Goal: Information Seeking & Learning: Learn about a topic

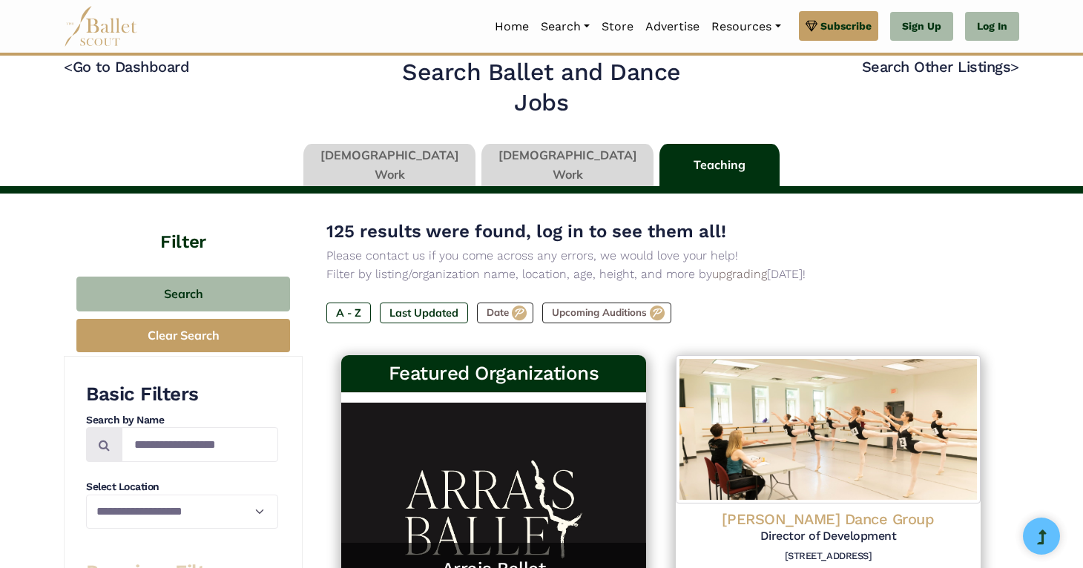
scroll to position [25, 0]
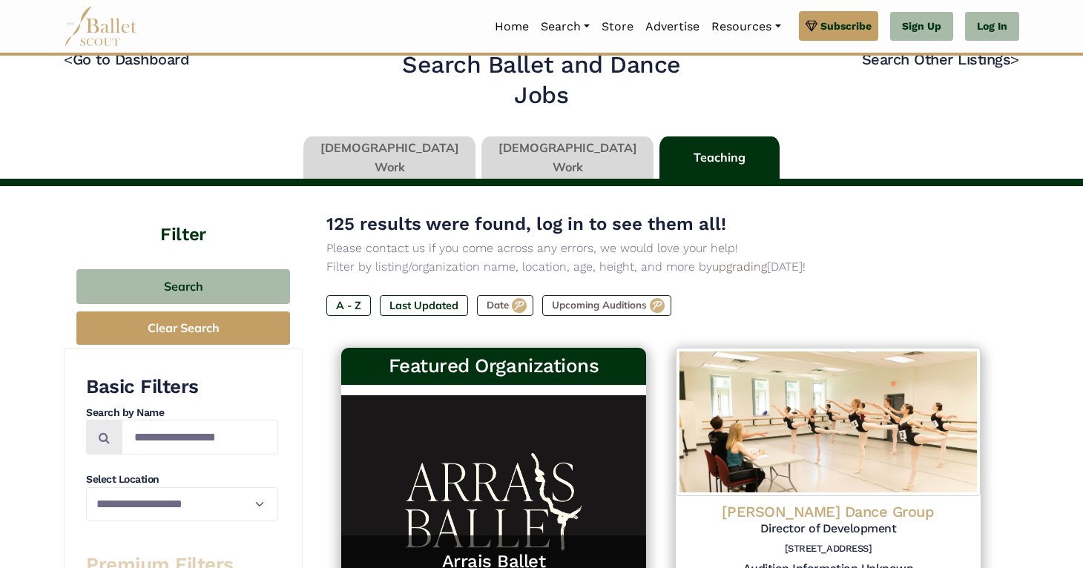
click at [412, 160] on link at bounding box center [389, 157] width 172 height 42
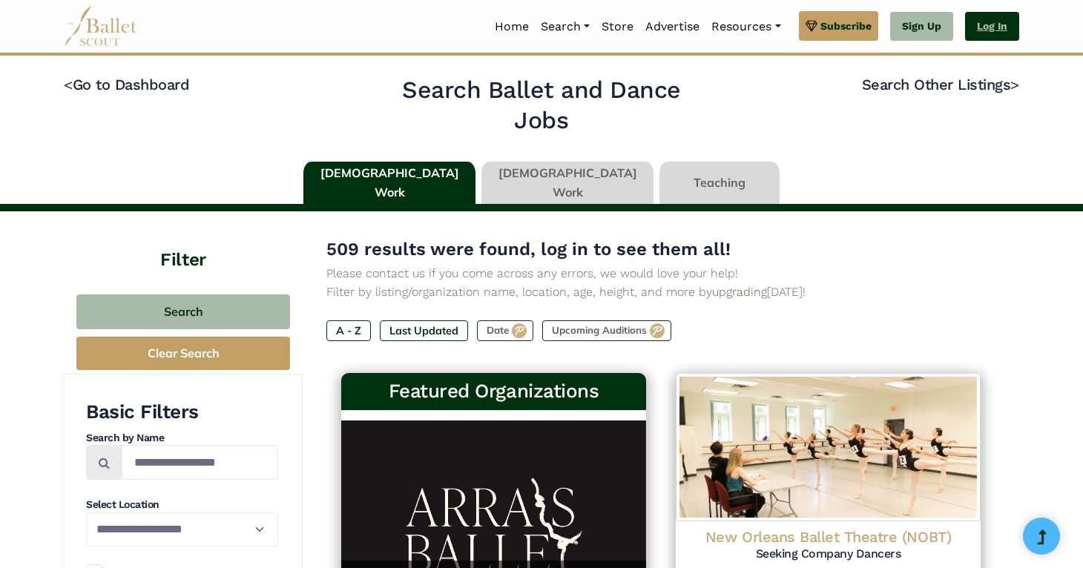
click at [998, 18] on link "Log In" at bounding box center [992, 27] width 54 height 30
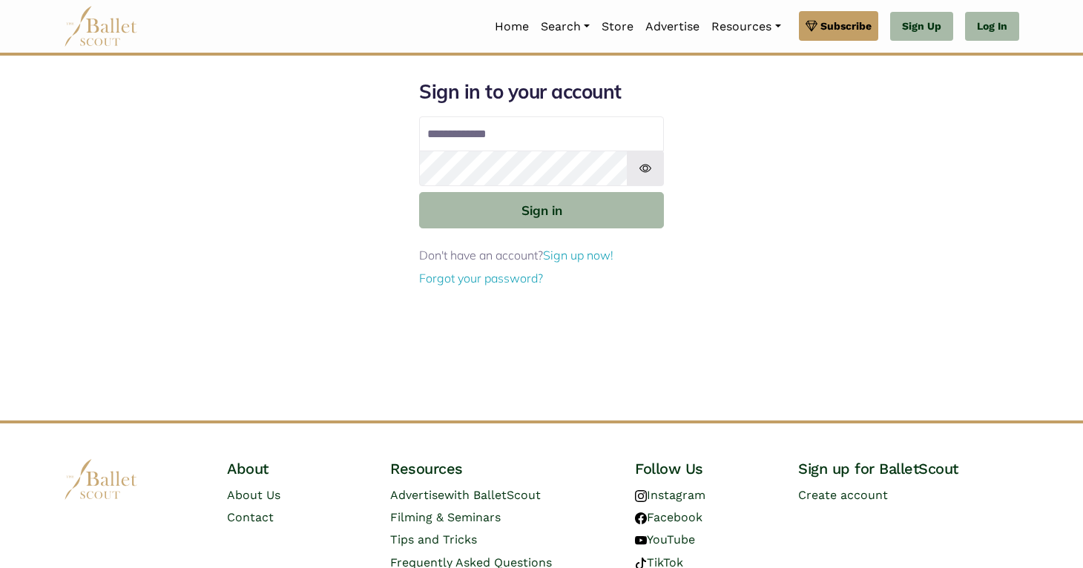
type input "**********"
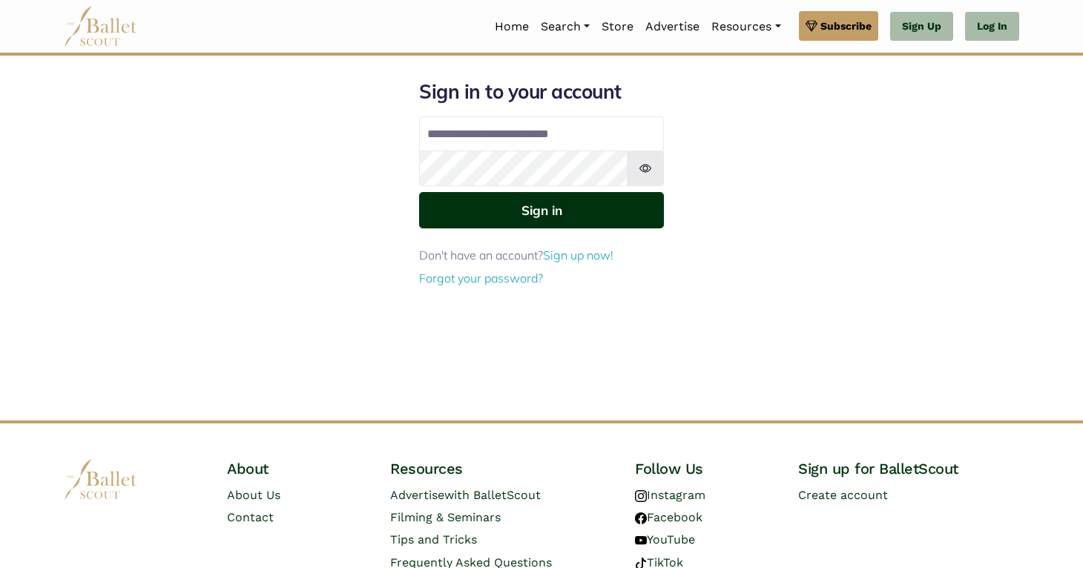
click at [574, 215] on button "Sign in" at bounding box center [541, 210] width 245 height 36
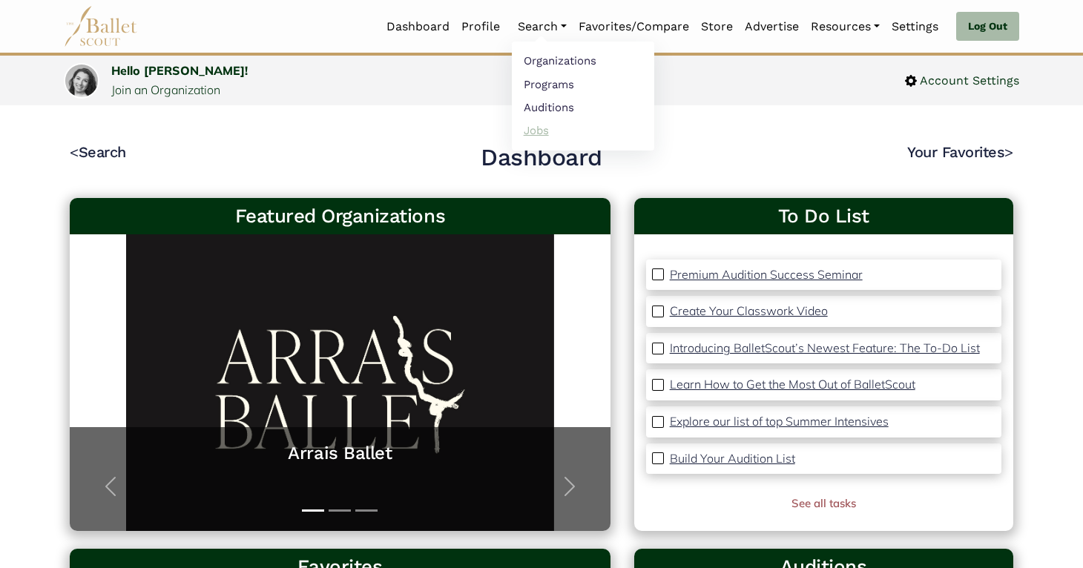
click at [536, 129] on link "Jobs" at bounding box center [583, 130] width 142 height 23
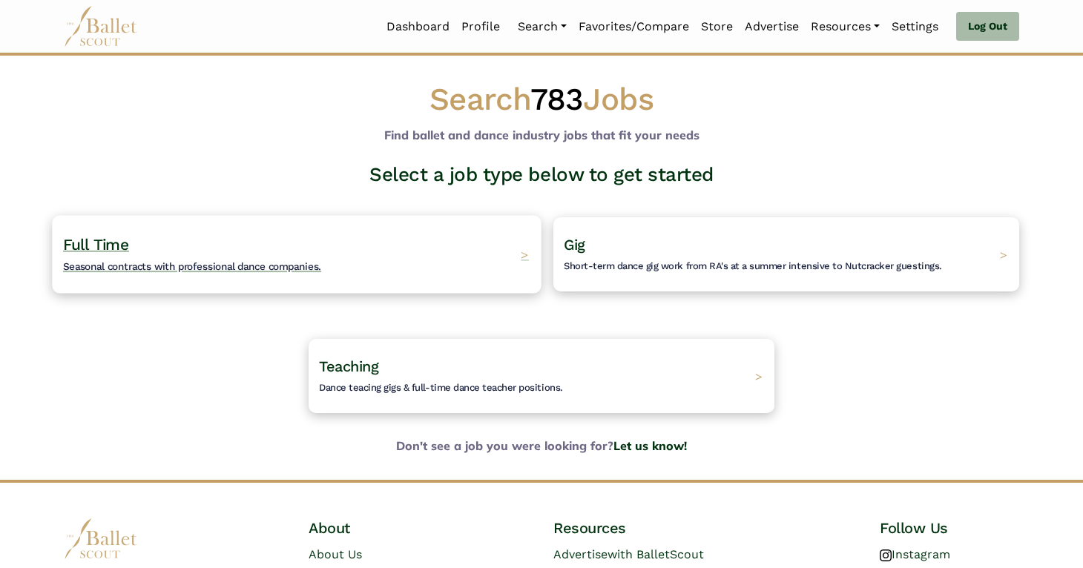
click at [412, 262] on div "Full Time Seasonal contracts with professional dance companies. >" at bounding box center [296, 254] width 489 height 78
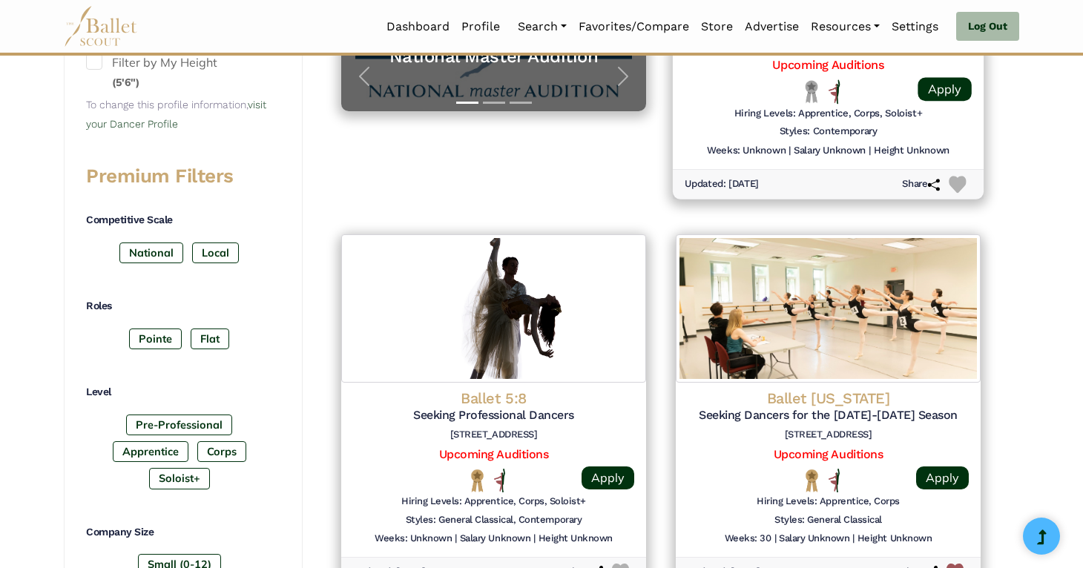
scroll to position [512, 0]
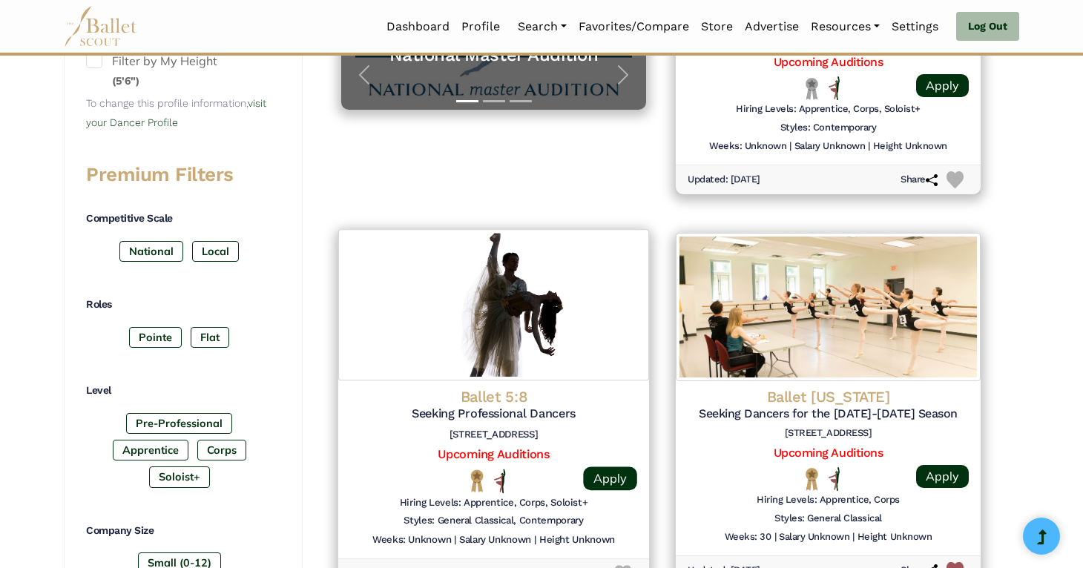
click at [447, 305] on img at bounding box center [493, 304] width 311 height 151
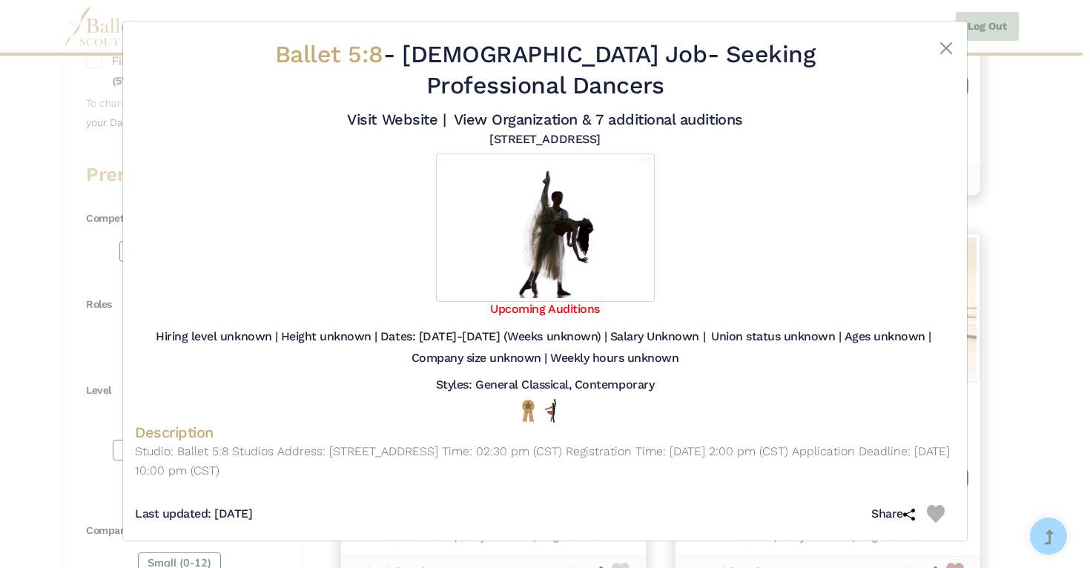
click at [1024, 214] on div "Ballet 5:8 - Full Time Job - Seeking Professional Dancers Visit Website | View …" at bounding box center [545, 284] width 1090 height 568
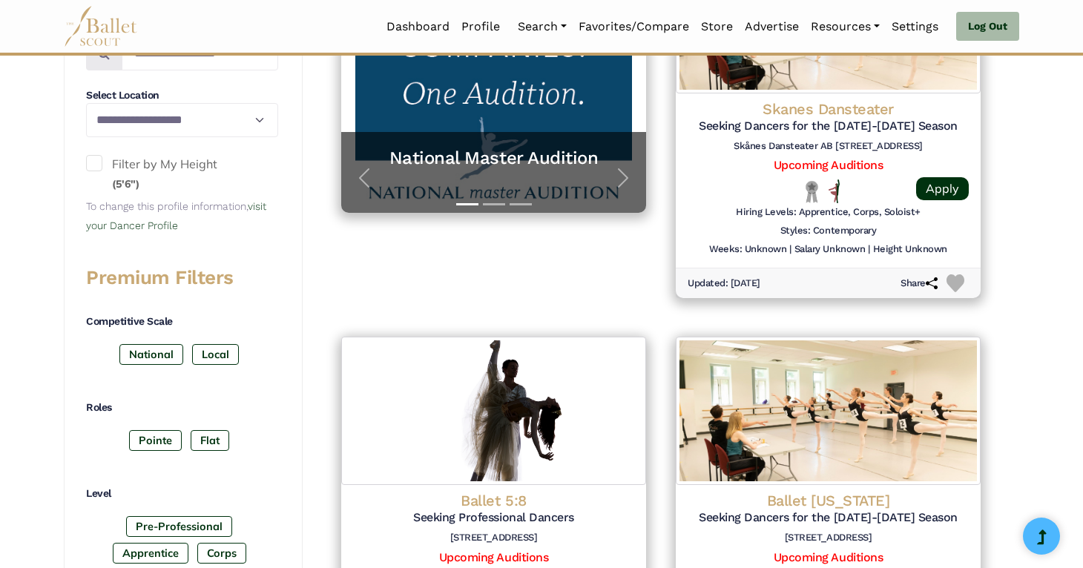
scroll to position [105, 0]
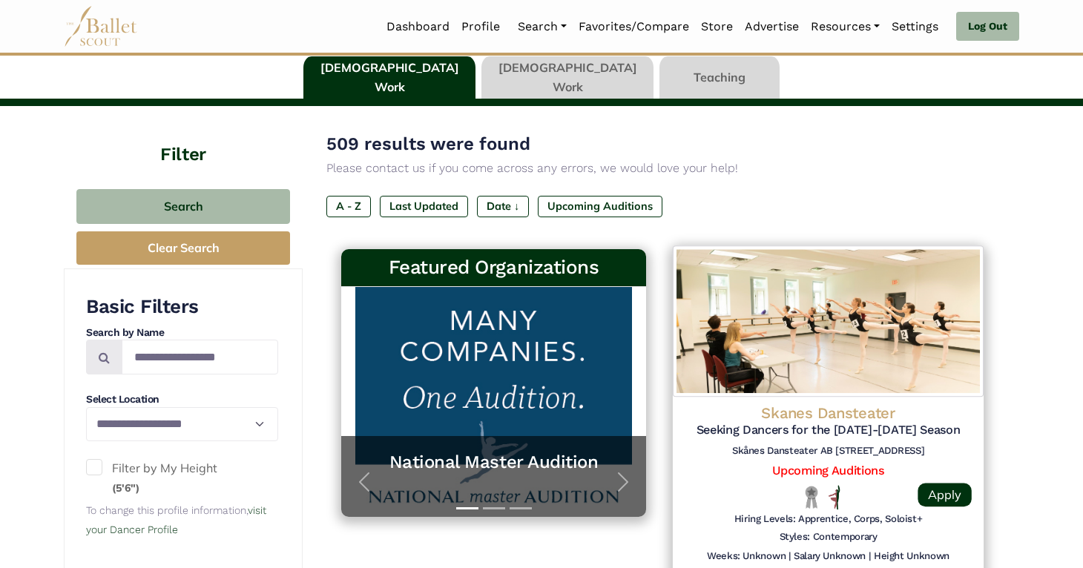
click at [845, 312] on img at bounding box center [828, 320] width 311 height 151
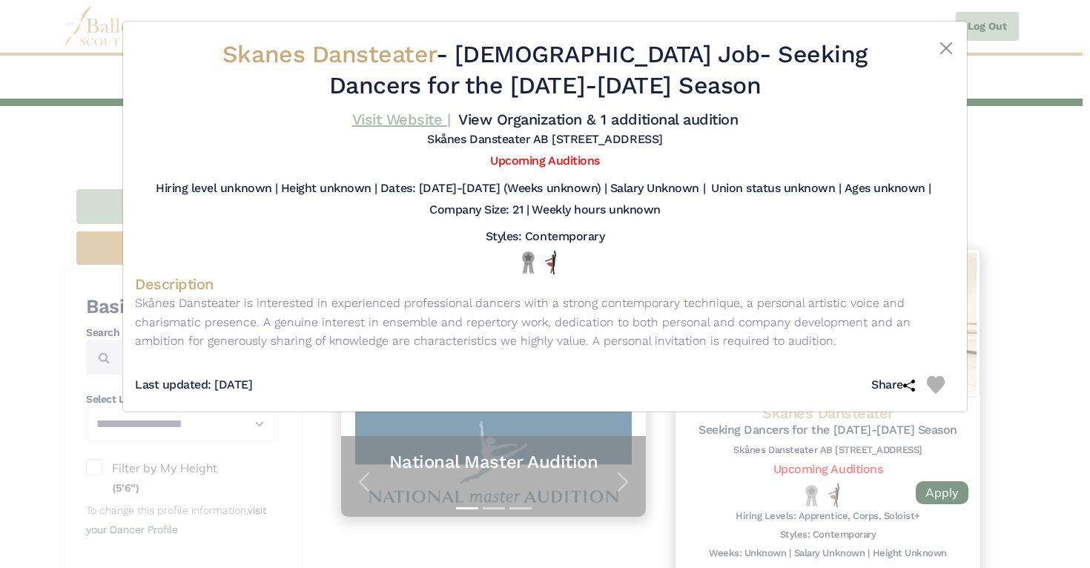
click at [373, 123] on link "Visit Website |" at bounding box center [401, 119] width 99 height 18
click at [1026, 250] on div "Skanes Dansteater - Full Time Job - Seeking Dancers for the 2026-2027 Season Vi…" at bounding box center [545, 284] width 1090 height 568
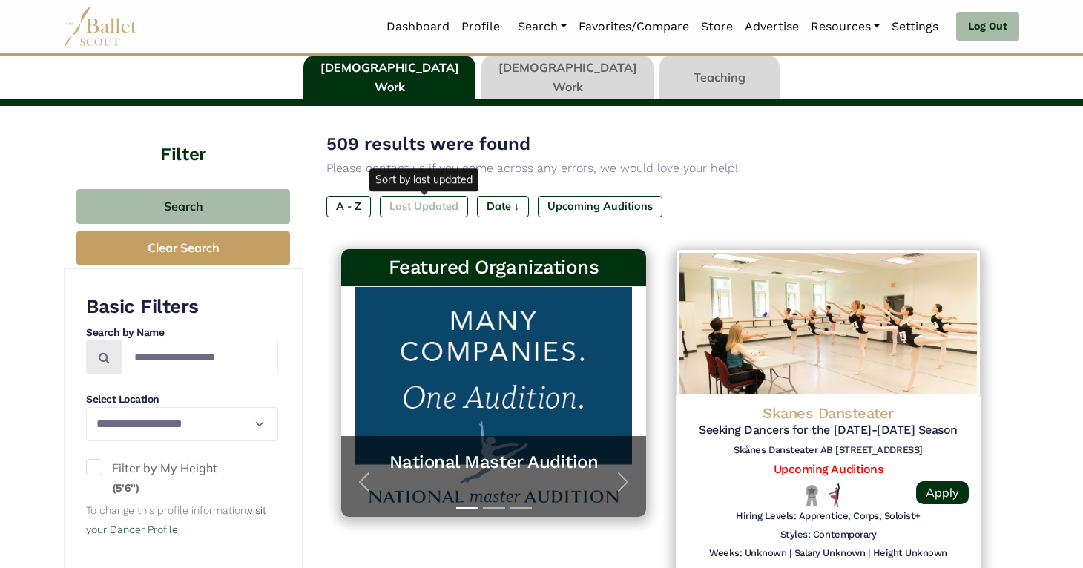
click at [438, 208] on label "Last Updated" at bounding box center [424, 206] width 88 height 21
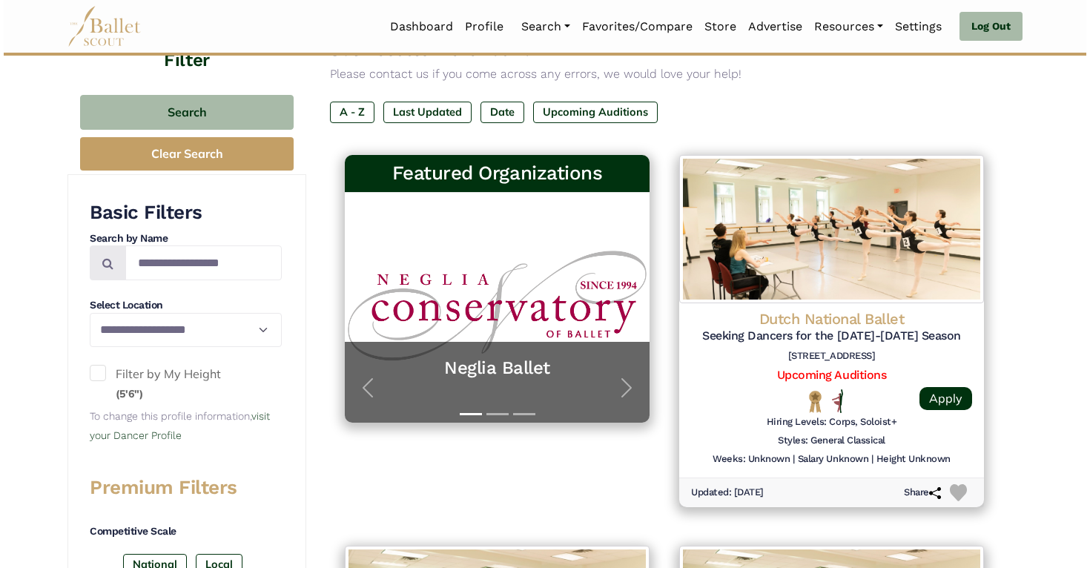
scroll to position [202, 0]
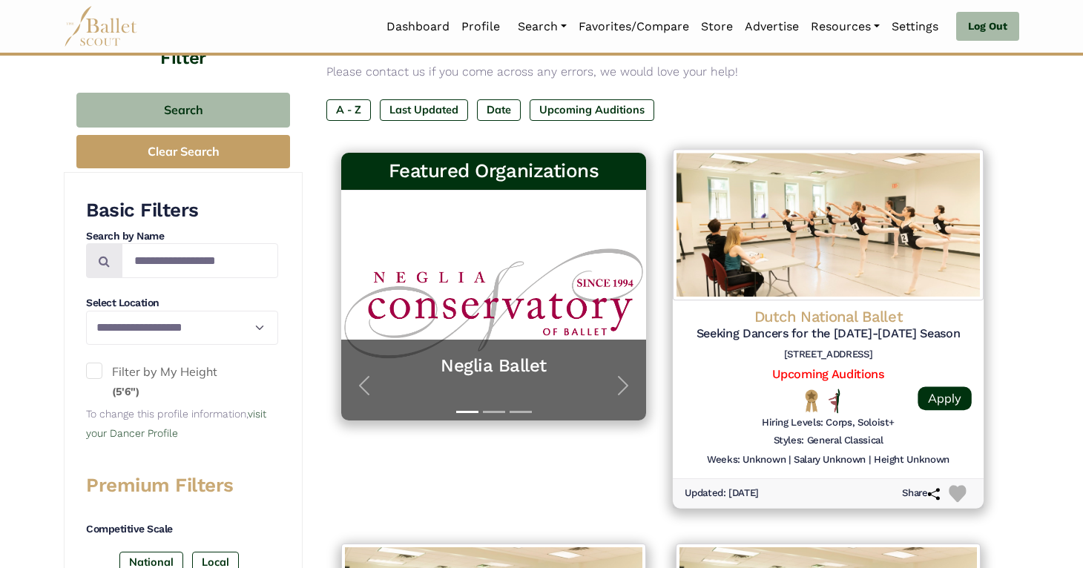
click at [944, 265] on img at bounding box center [828, 224] width 311 height 151
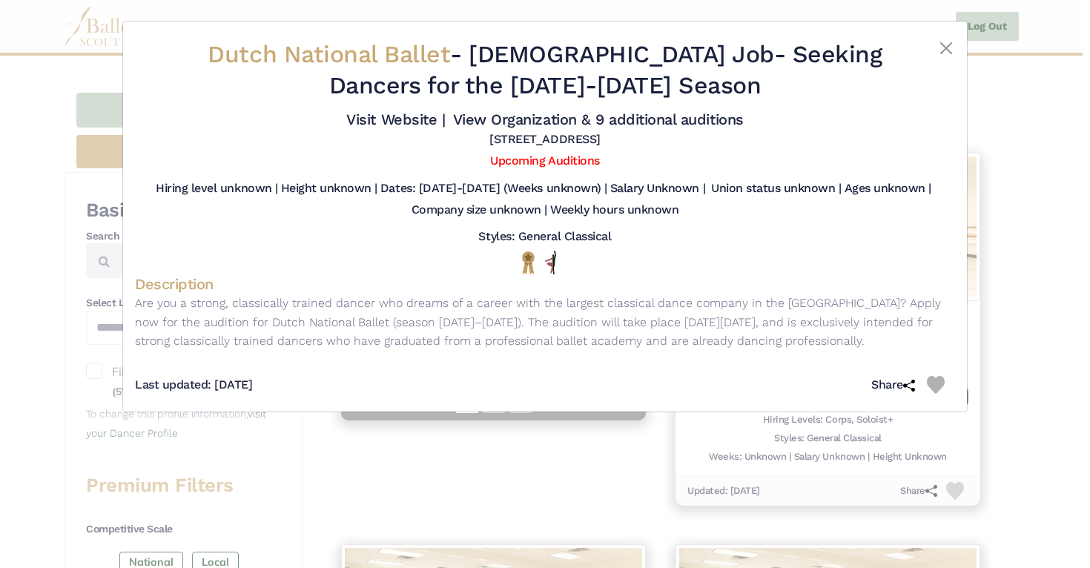
click at [1029, 273] on div "Dutch National Ballet - Full Time Job - Seeking Dancers for the 2026-2027 Seaso…" at bounding box center [545, 284] width 1090 height 568
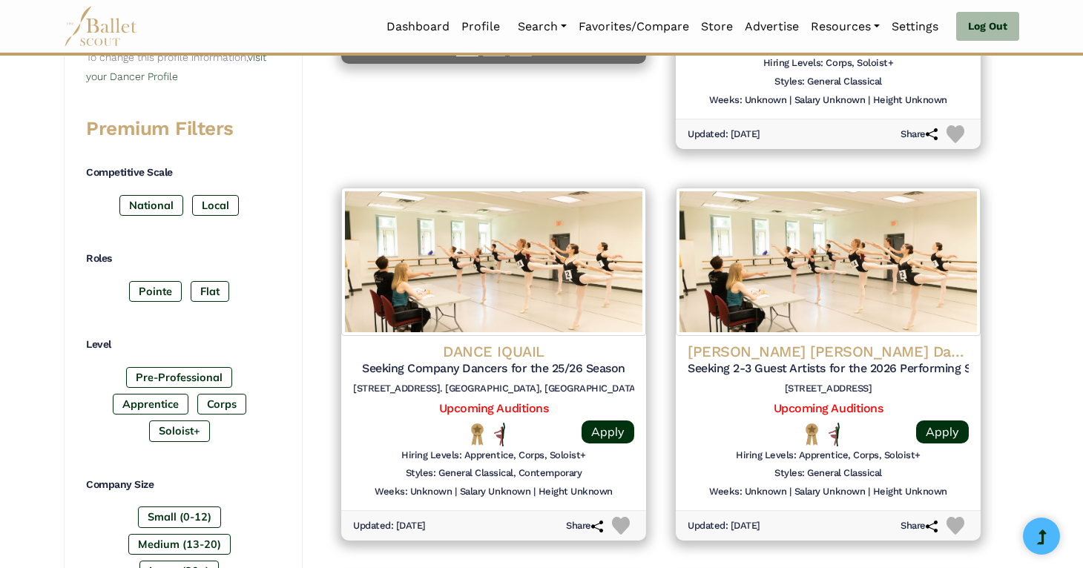
scroll to position [559, 0]
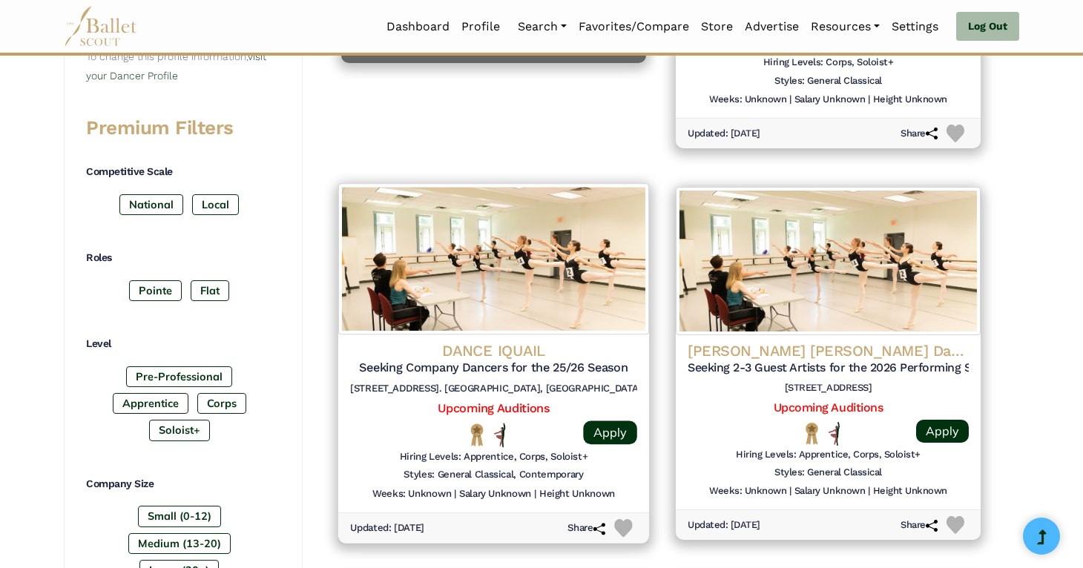
click at [452, 260] on img at bounding box center [493, 258] width 311 height 151
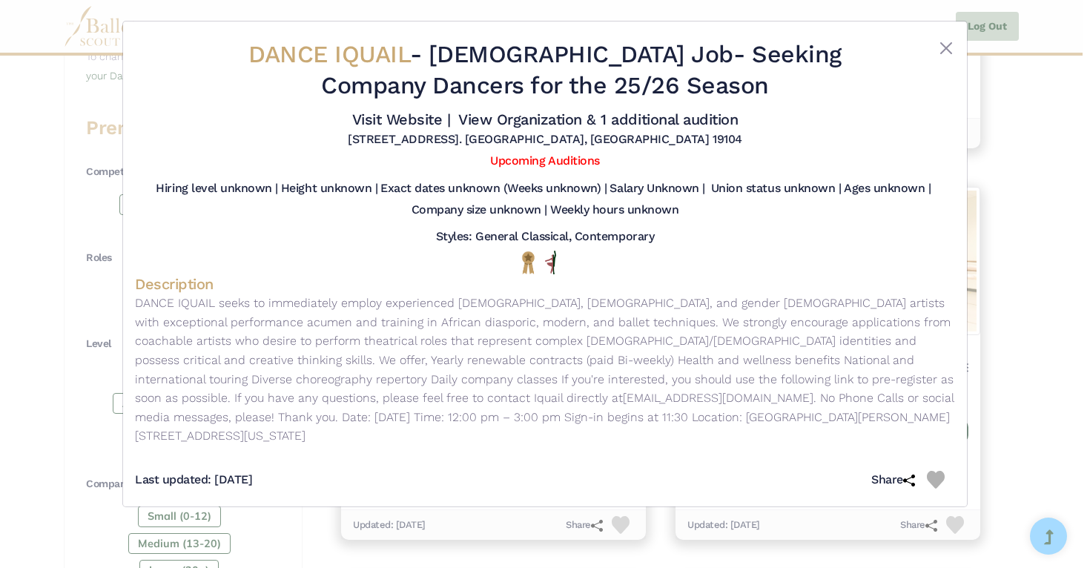
click at [1037, 286] on div "DANCE IQUAIL - Full Time Job - Seeking Company Dancers for the 25/26 Season Vis…" at bounding box center [545, 284] width 1090 height 568
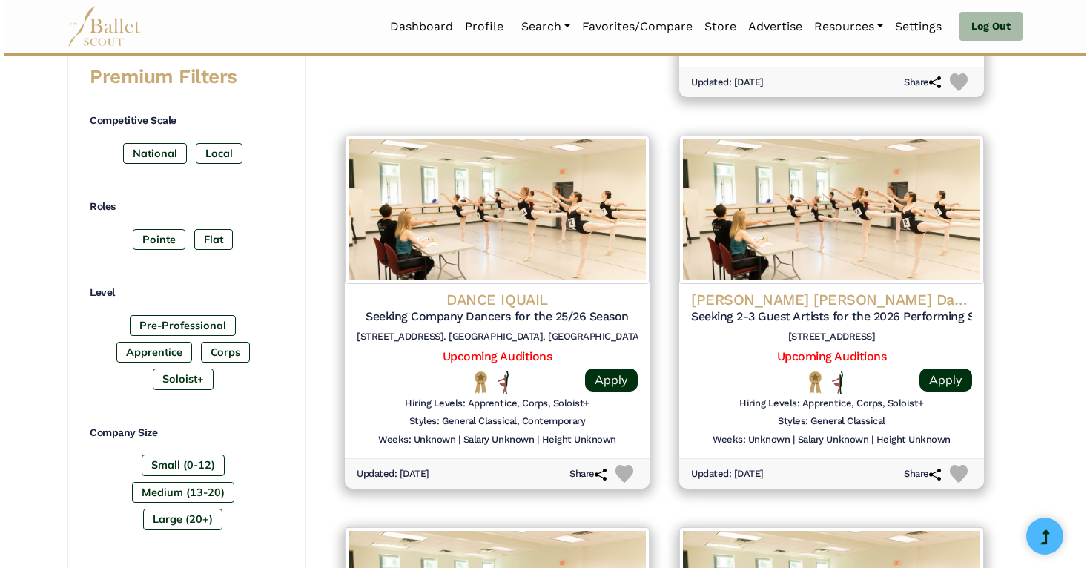
scroll to position [626, 0]
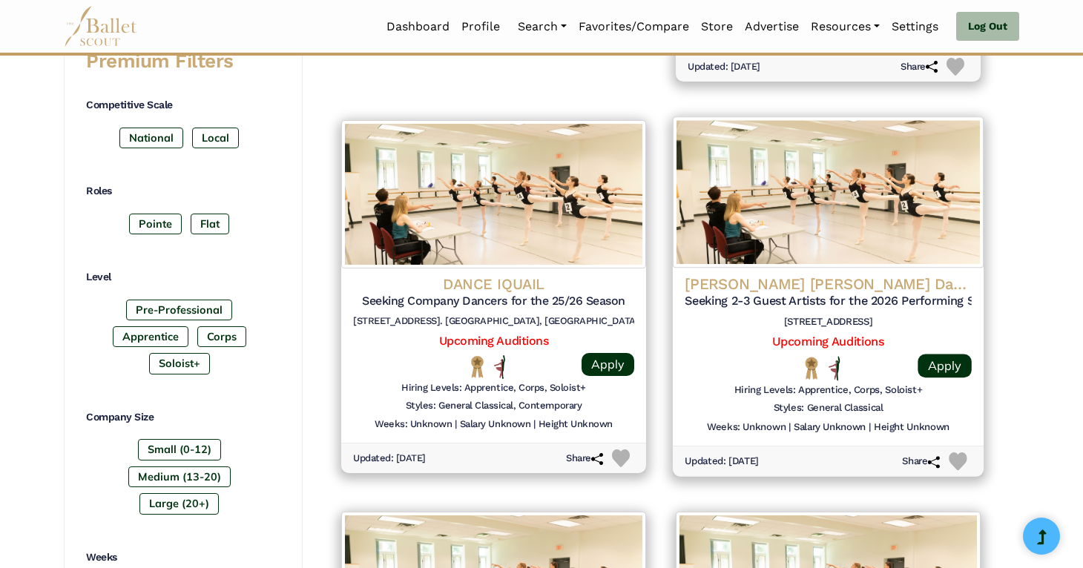
click at [920, 214] on img at bounding box center [828, 191] width 311 height 151
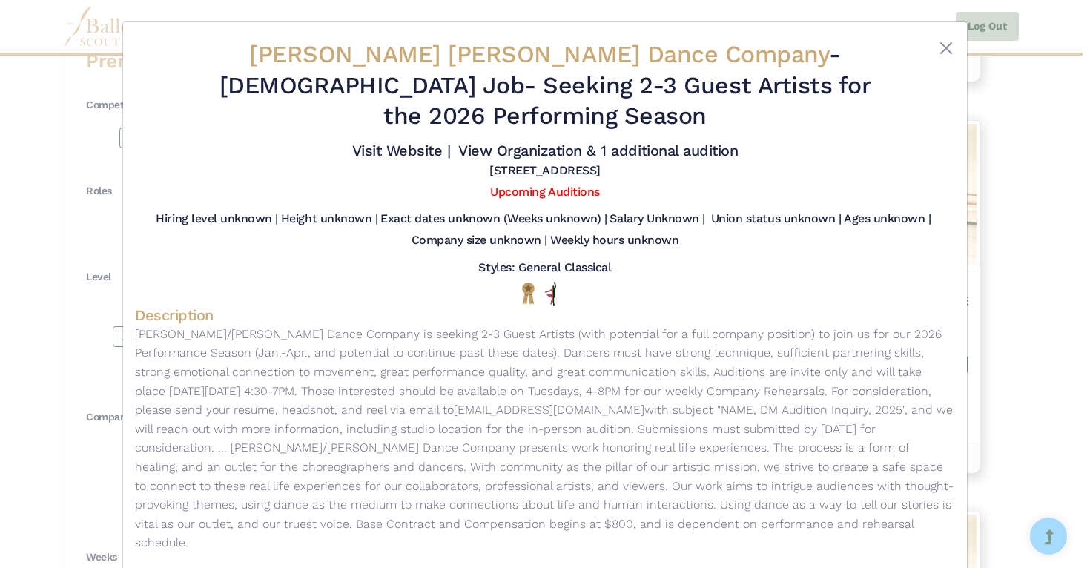
click at [1045, 245] on div "Drye Marinaro Dance Company - Full Time Job - Seeking 2-3 Guest Artists for the…" at bounding box center [545, 284] width 1090 height 568
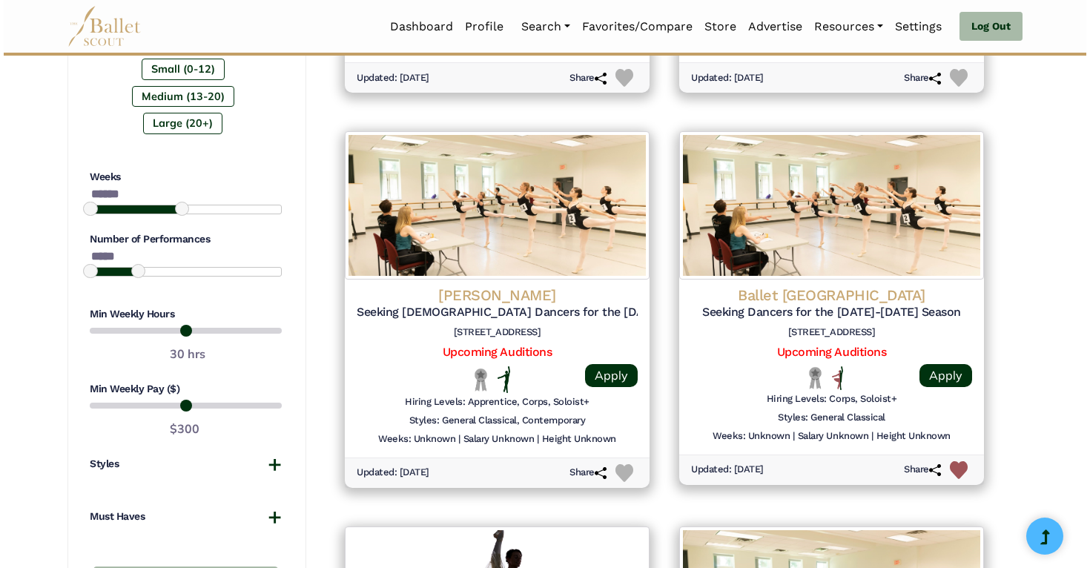
scroll to position [1005, 0]
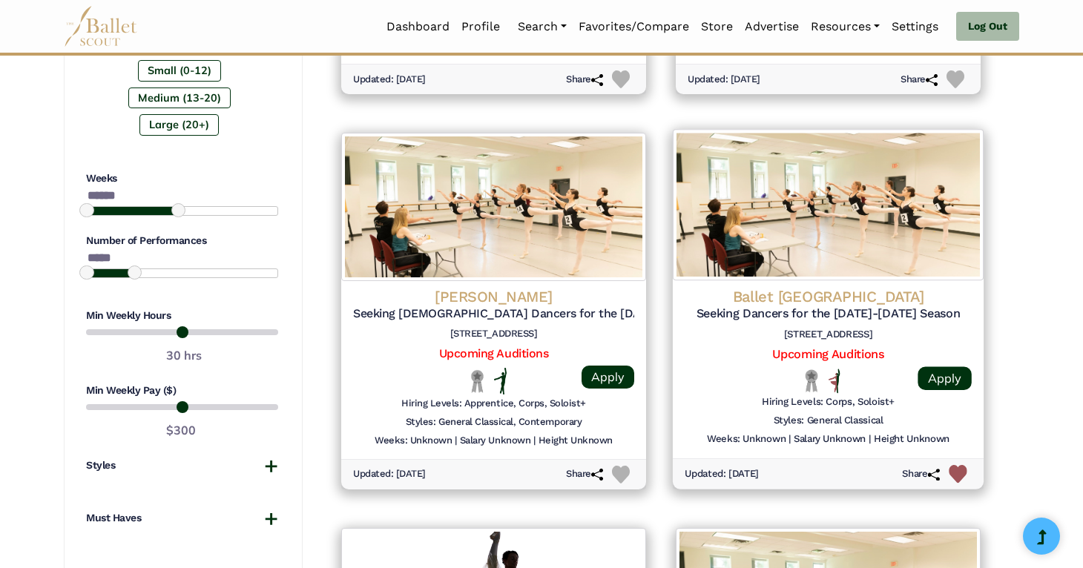
click at [875, 240] on img at bounding box center [828, 204] width 311 height 151
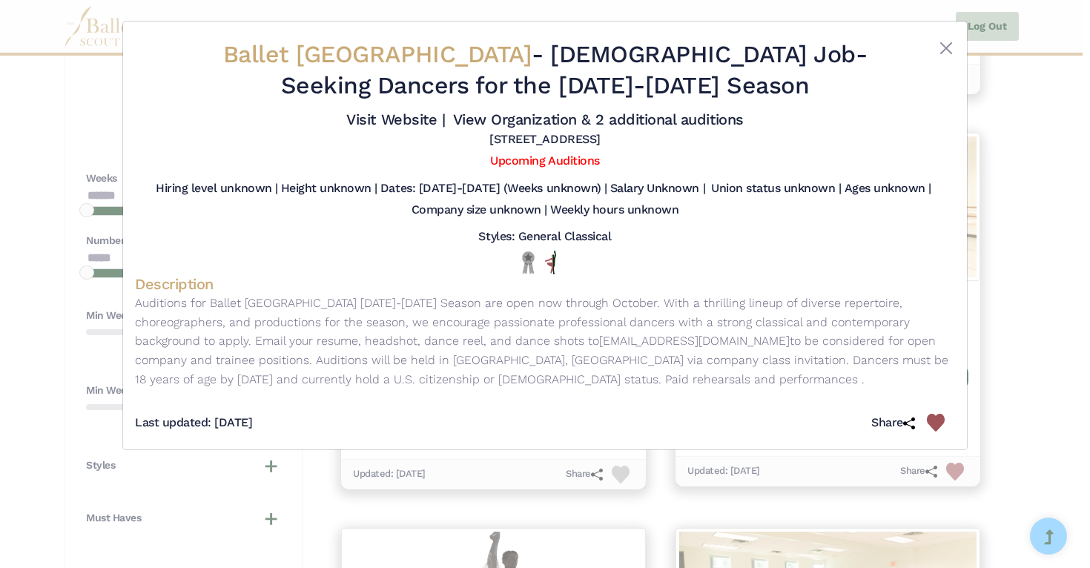
click at [989, 194] on div "Ballet Long Island - Full Time Job - Seeking Dancers for the 2025-2026 Season V…" at bounding box center [545, 284] width 1090 height 568
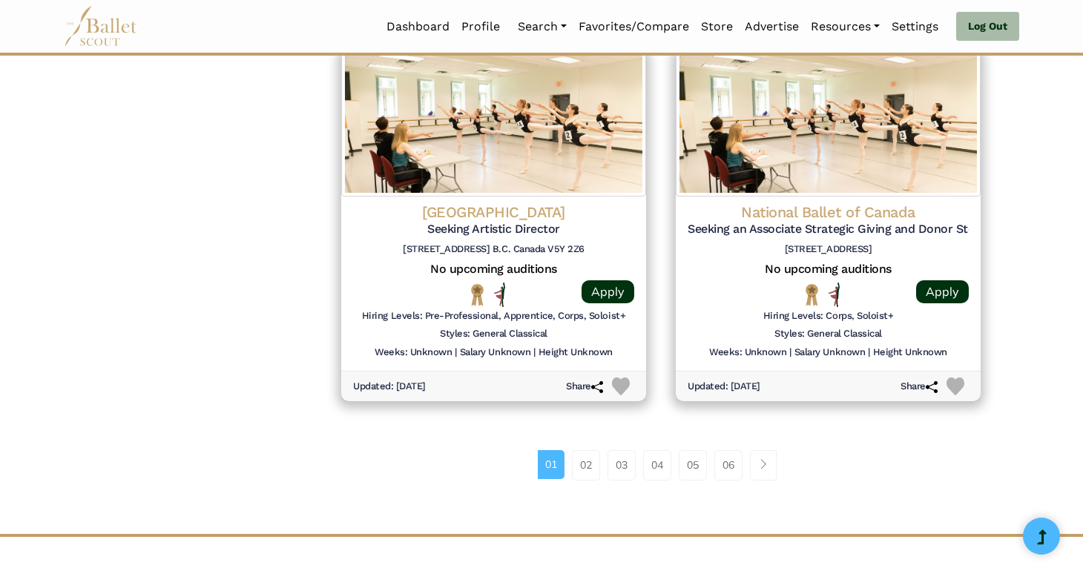
scroll to position [1886, 0]
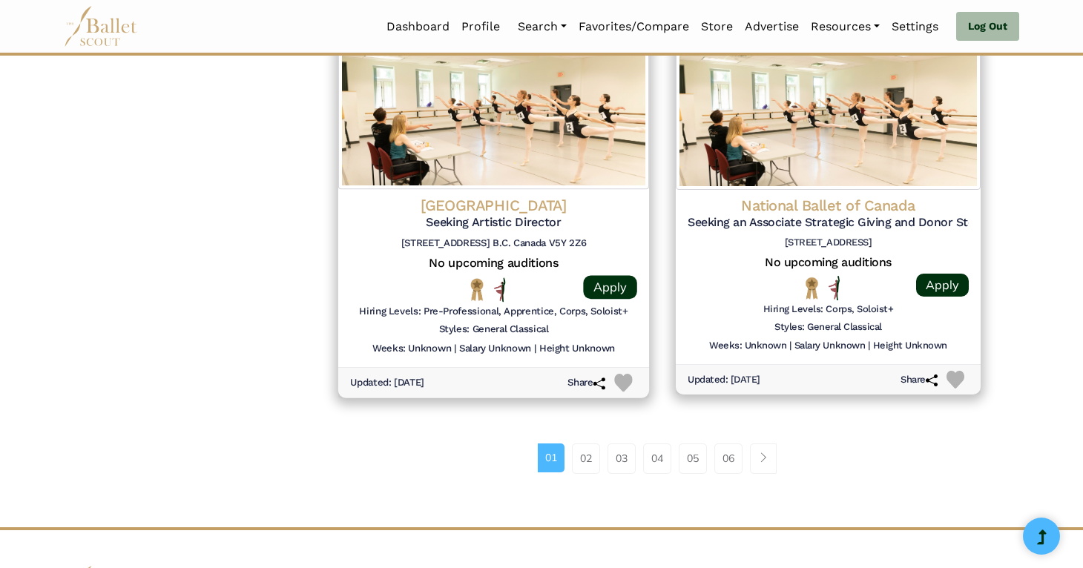
click at [507, 159] on img at bounding box center [493, 113] width 311 height 151
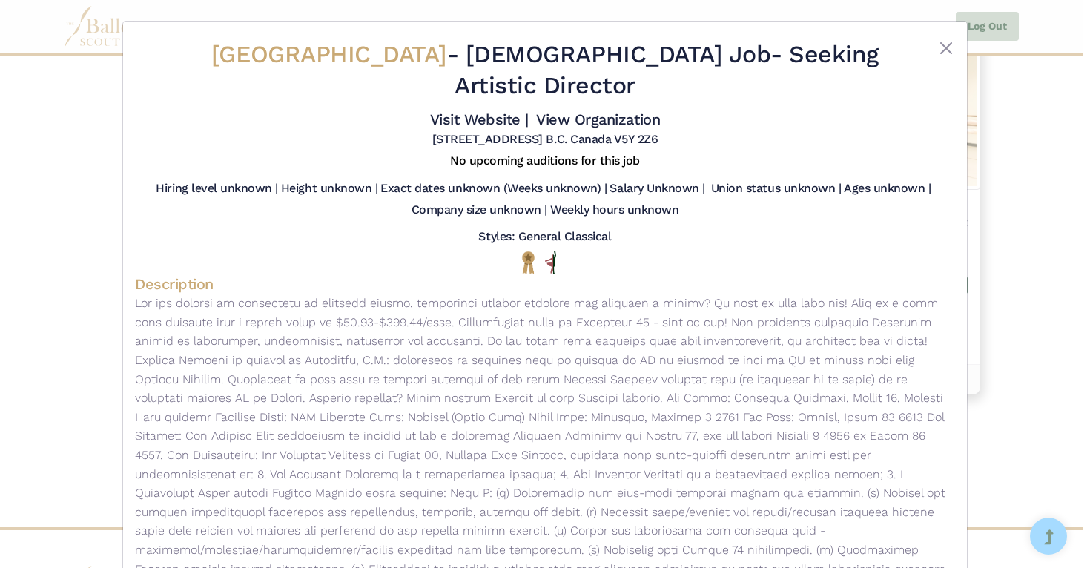
click at [1019, 228] on div "Studio 58 Theatre - Full Time Job - Seeking Artistic Director Visit Website | V…" at bounding box center [545, 284] width 1090 height 568
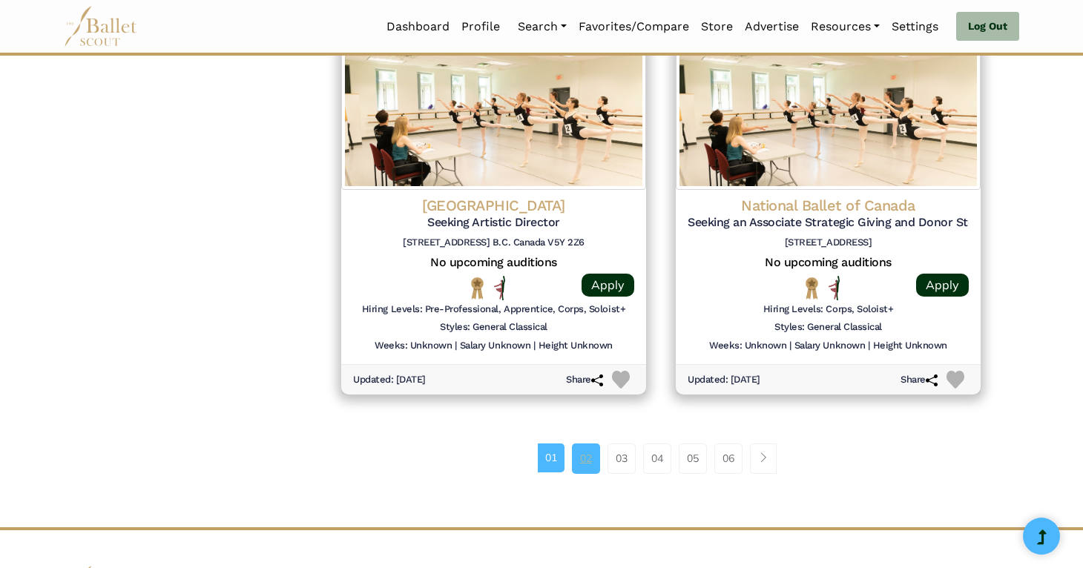
click at [579, 464] on link "02" at bounding box center [586, 458] width 28 height 30
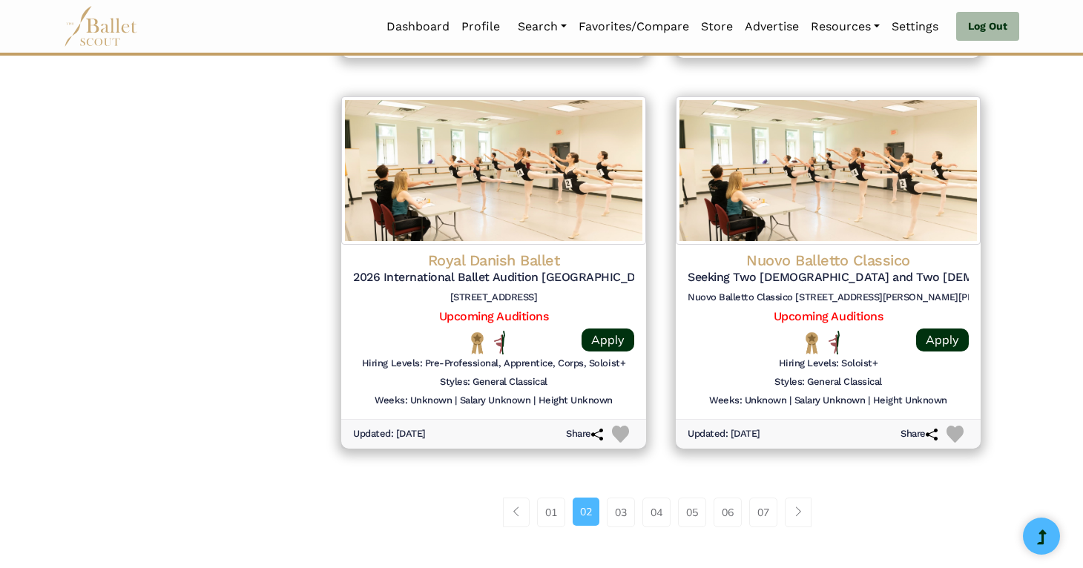
scroll to position [1822, 0]
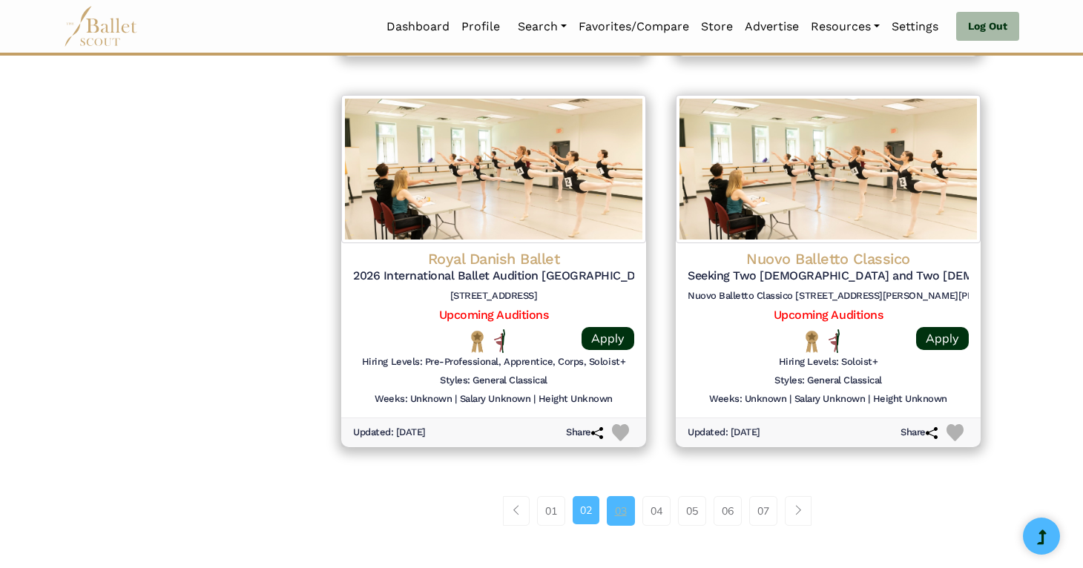
click at [613, 498] on link "03" at bounding box center [621, 511] width 28 height 30
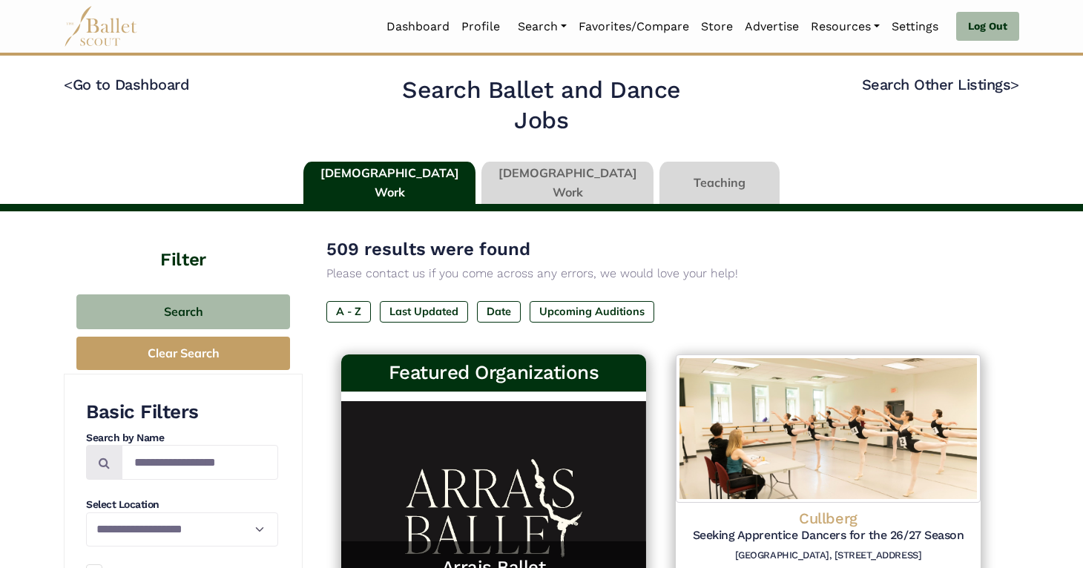
click at [530, 181] on link at bounding box center [567, 183] width 172 height 42
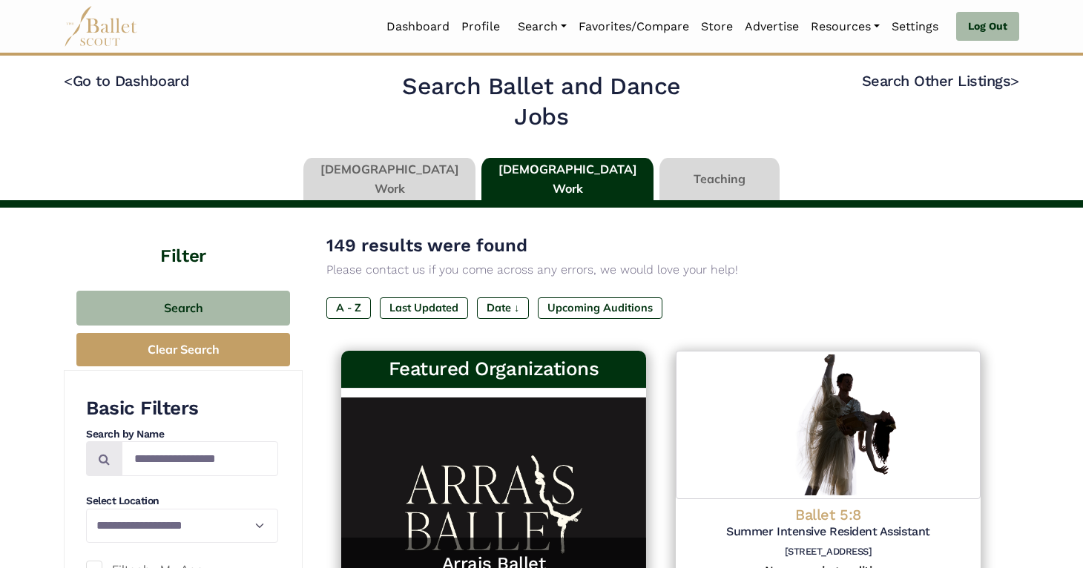
scroll to position [7, 0]
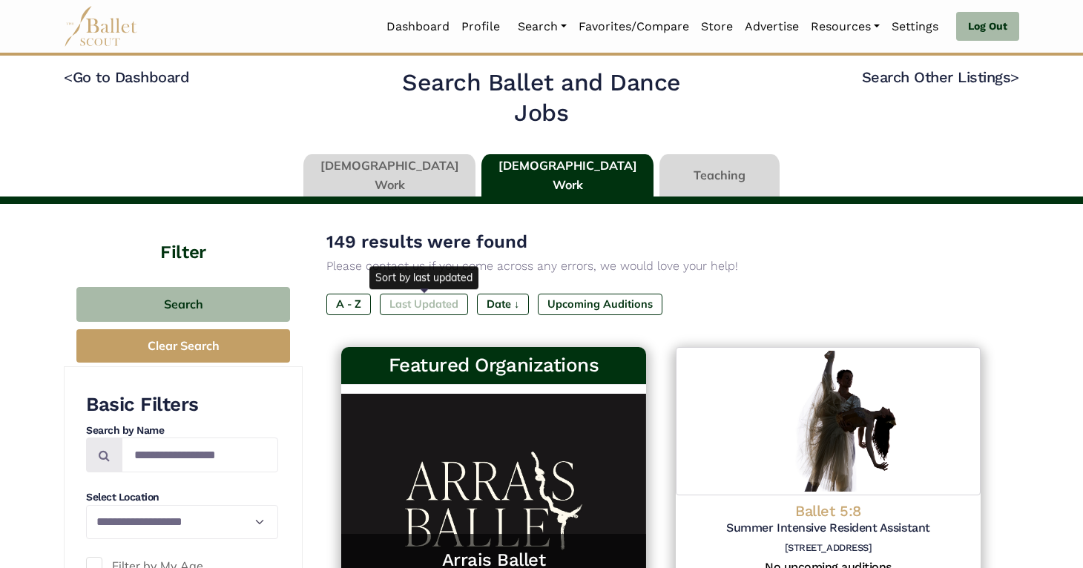
click at [400, 304] on label "Last Updated" at bounding box center [424, 304] width 88 height 21
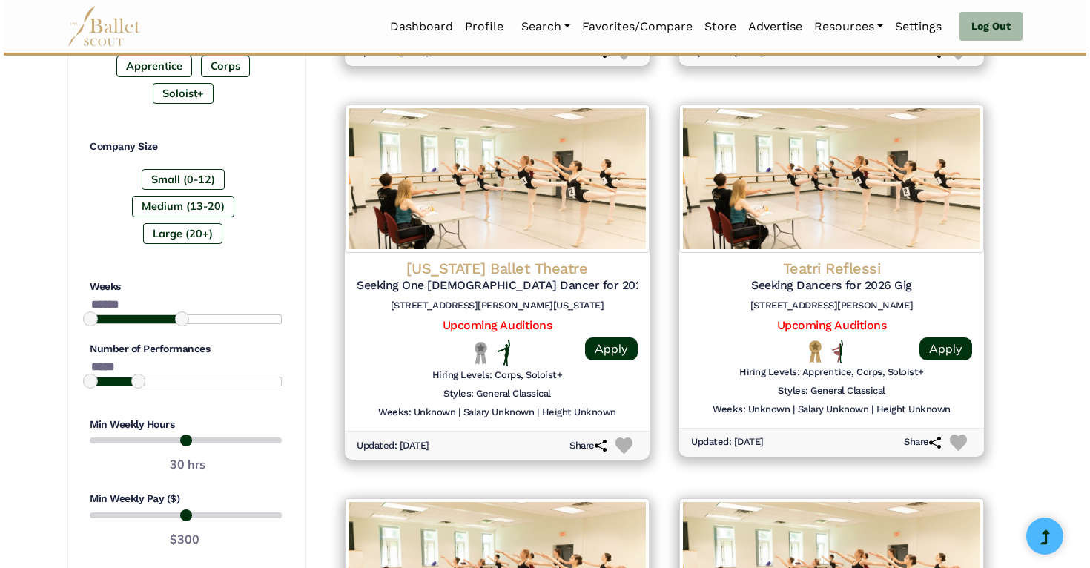
scroll to position [1036, 0]
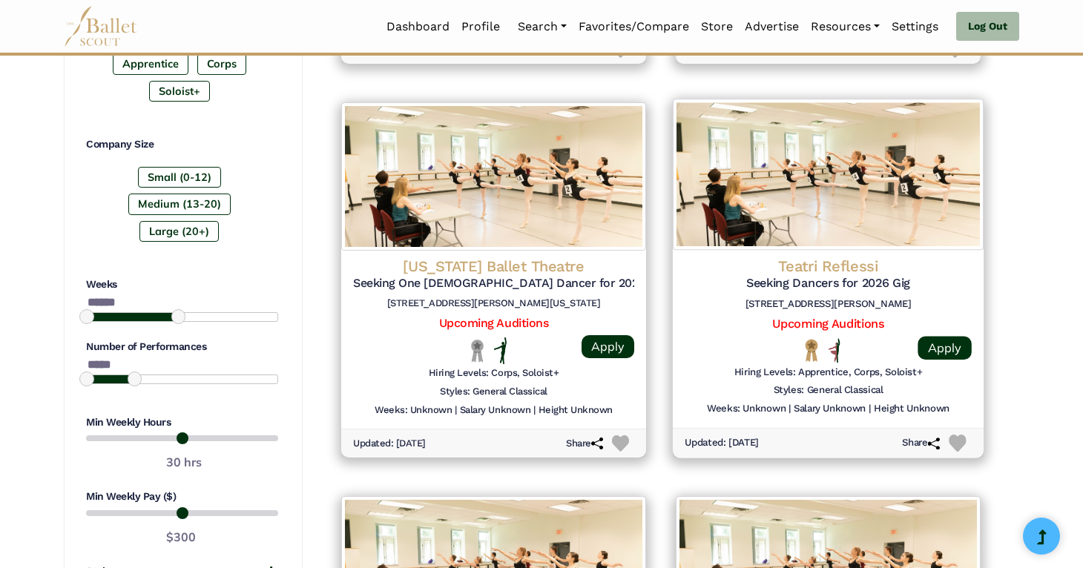
click at [897, 194] on img at bounding box center [828, 174] width 311 height 151
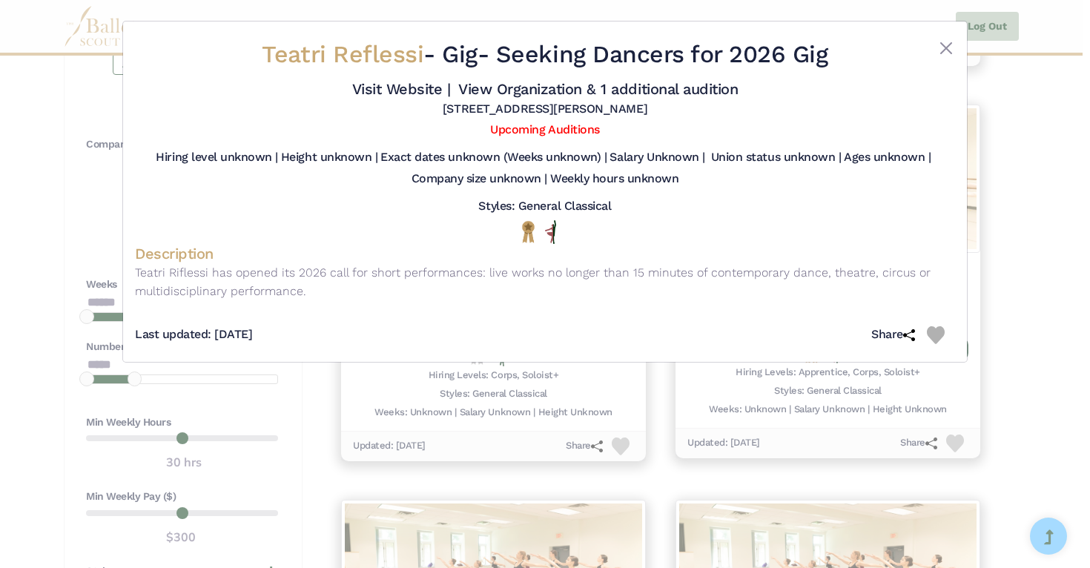
click at [1051, 241] on div "Teatri Reflessi - Gig - Seeking Dancers for 2026 Gig Visit Website | View Organ…" at bounding box center [545, 284] width 1090 height 568
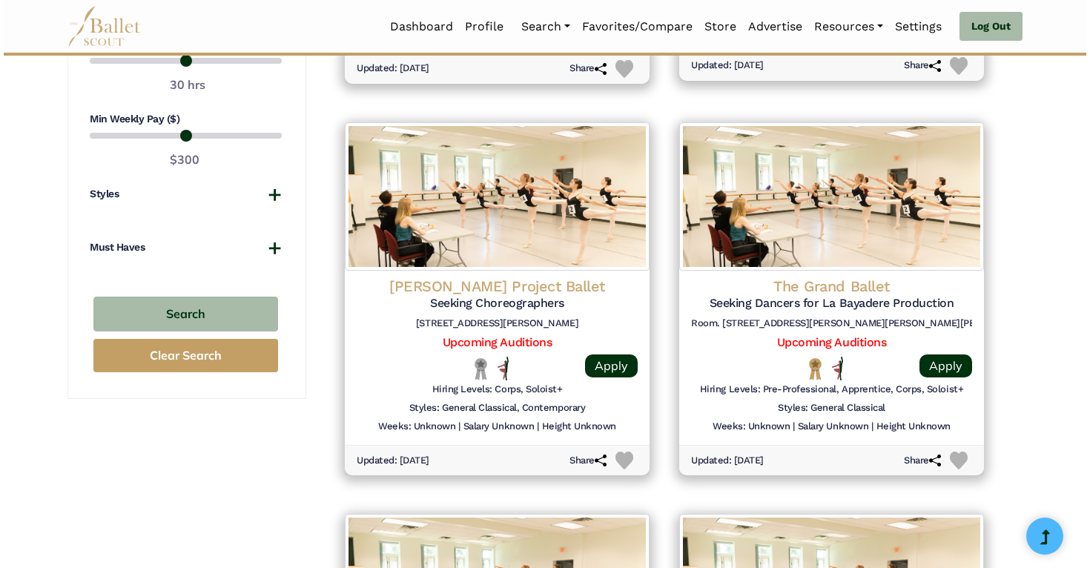
scroll to position [1414, 0]
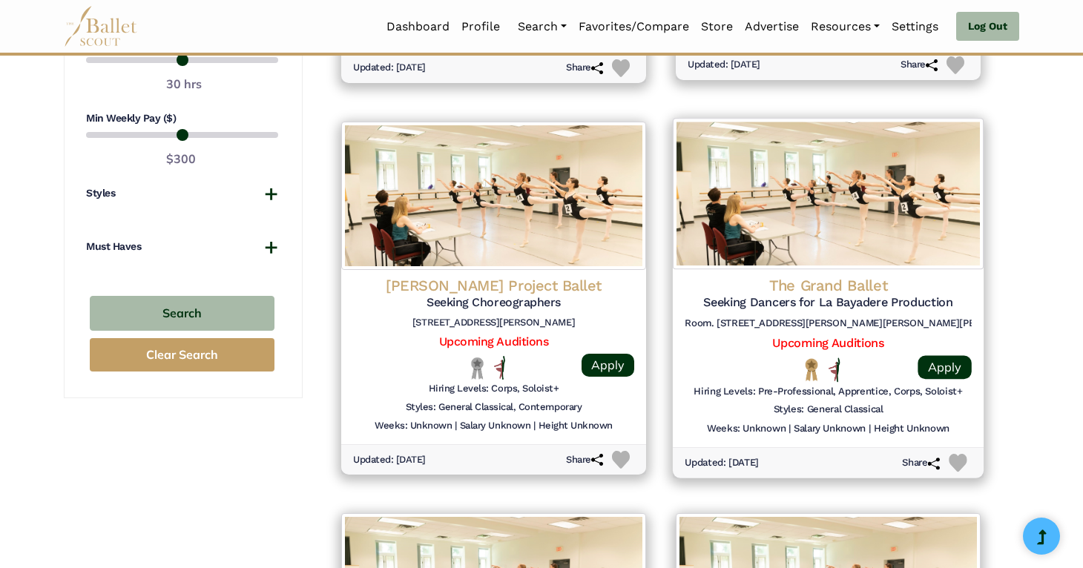
click at [871, 196] on img at bounding box center [828, 193] width 311 height 151
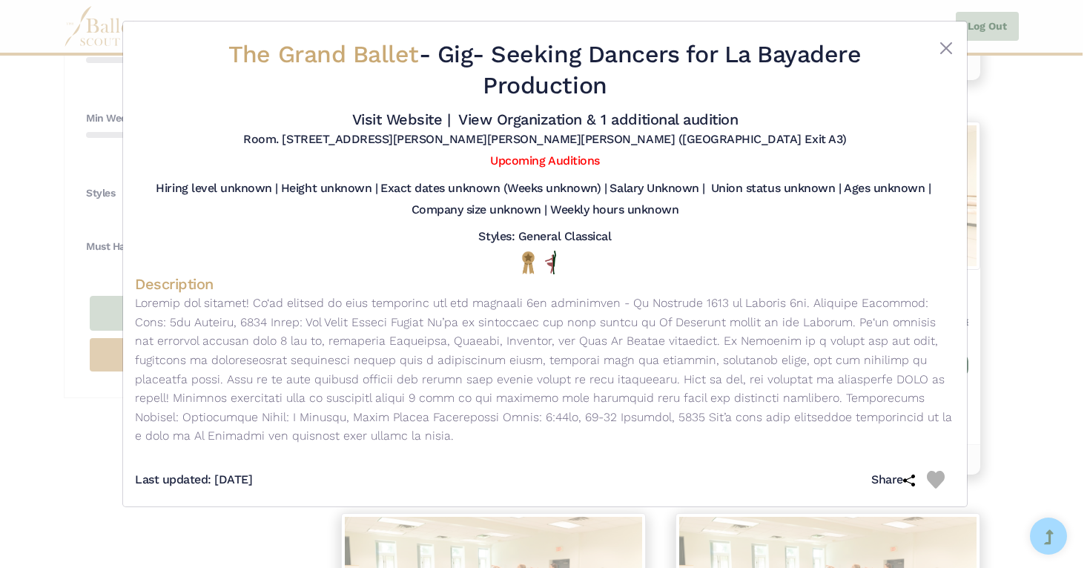
click at [1025, 320] on div "The Grand Ballet - Gig - Seeking Dancers for La Bayadere Production Visit Websi…" at bounding box center [545, 284] width 1090 height 568
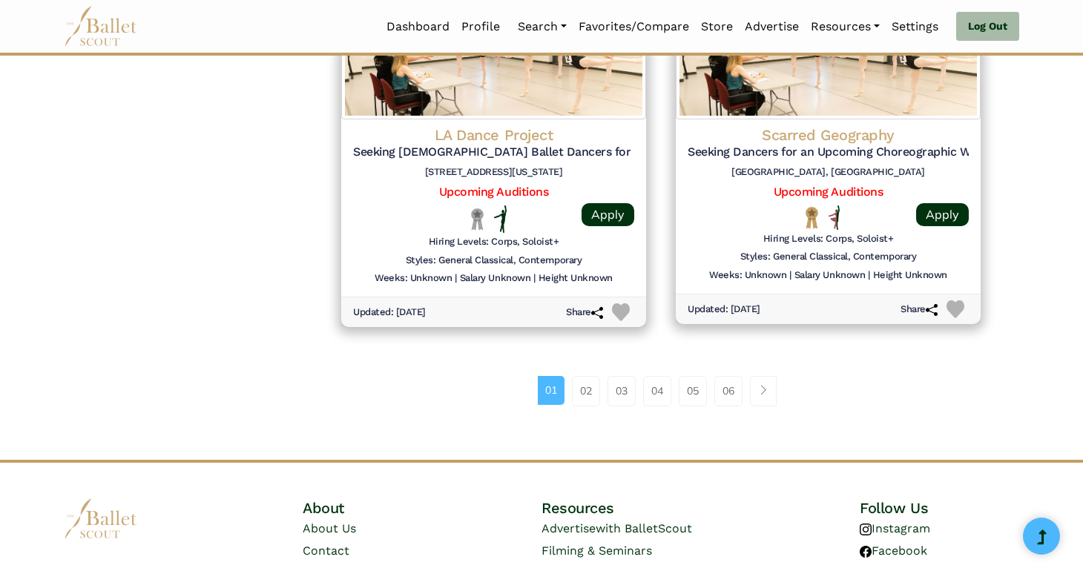
scroll to position [1963, 0]
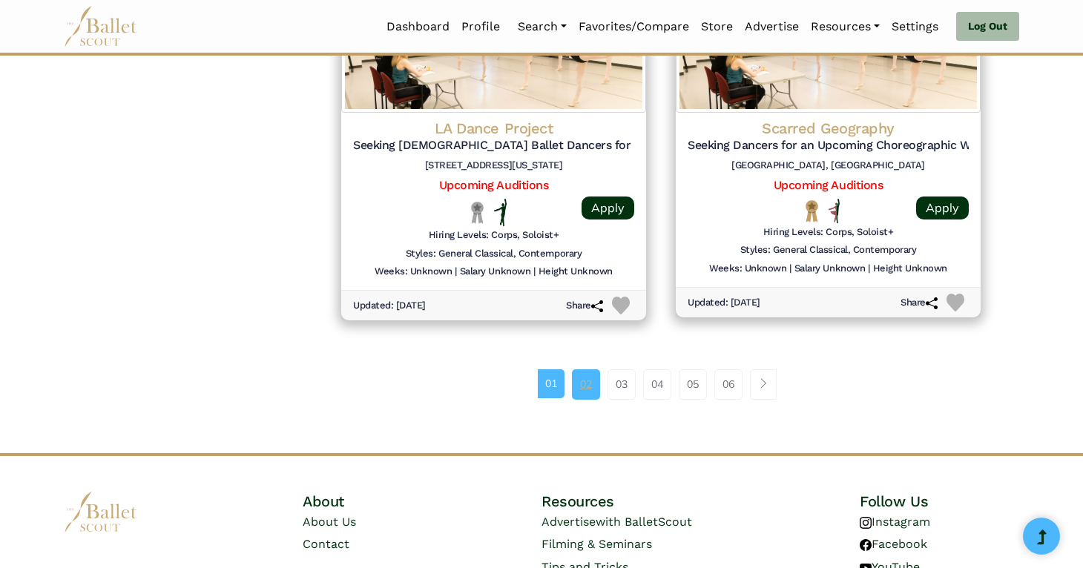
click at [581, 375] on link "02" at bounding box center [586, 384] width 28 height 30
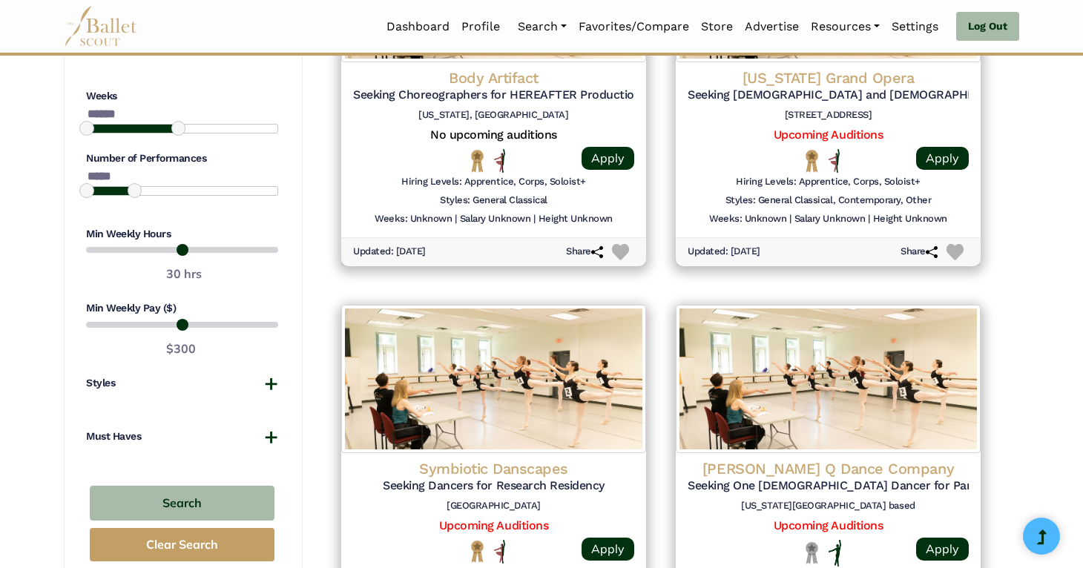
scroll to position [1224, 0]
